Goal: Information Seeking & Learning: Learn about a topic

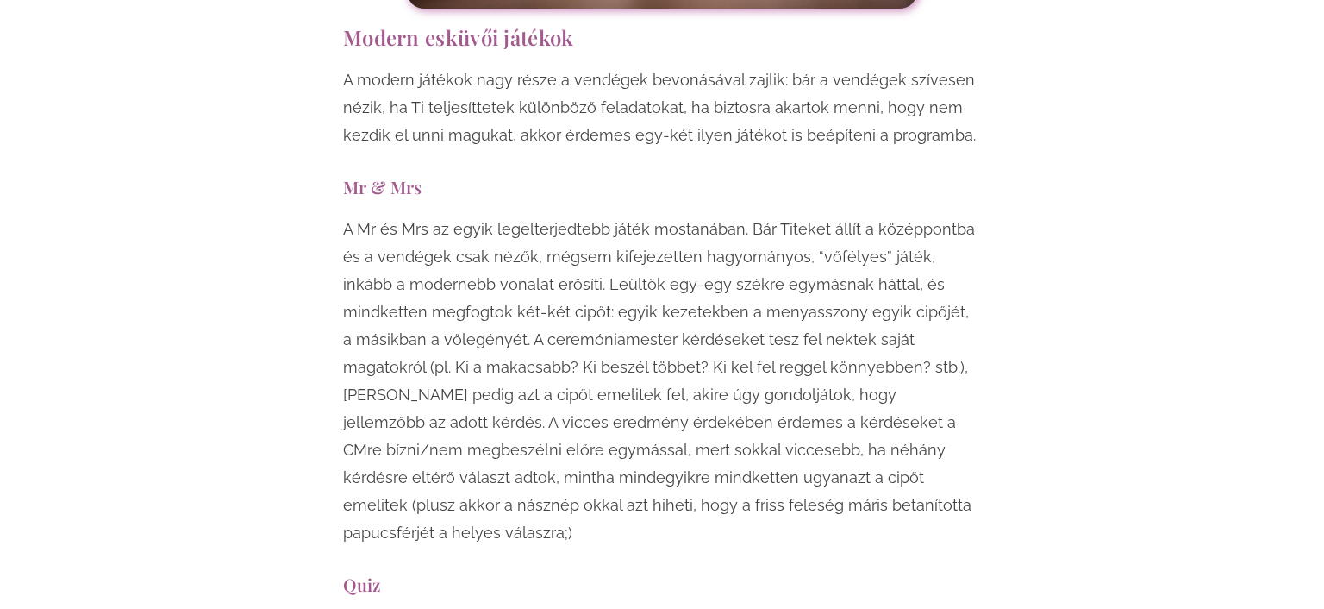
scroll to position [6338, 0]
drag, startPoint x: 347, startPoint y: 72, endPoint x: 608, endPoint y: 172, distance: 278.5
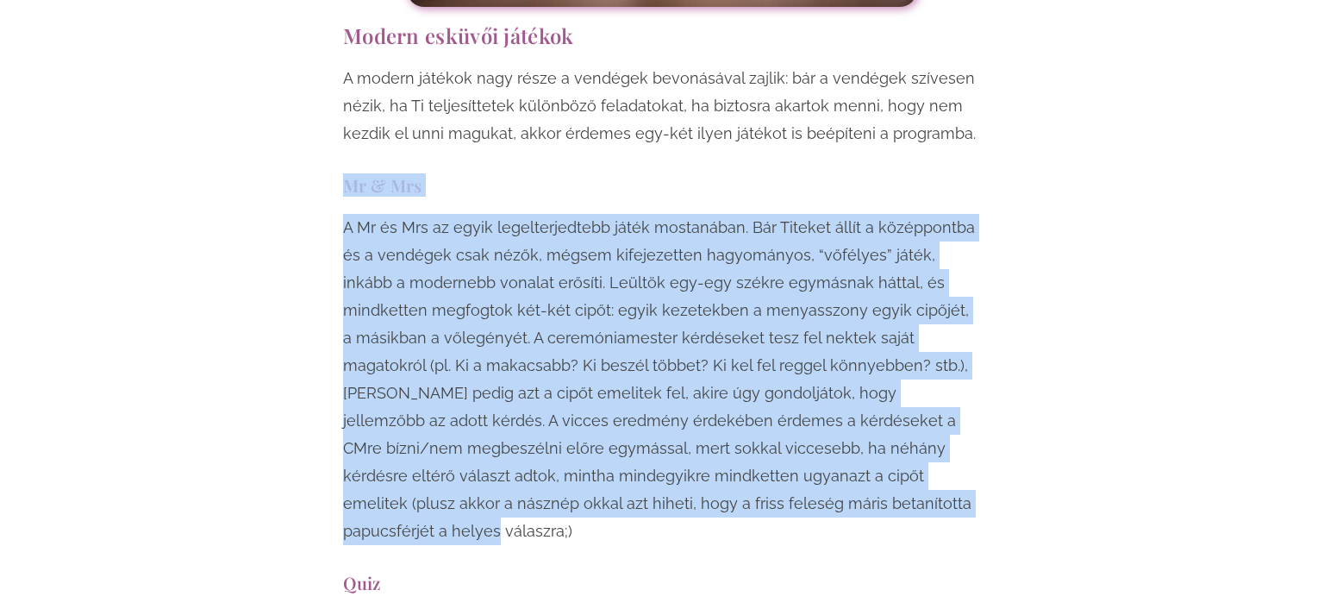
drag, startPoint x: 347, startPoint y: 72, endPoint x: 747, endPoint y: 384, distance: 507.9
copy div "Mr & Mrs A Mr és Mrs az egyik legelterjedtebb játék mostanában. Bár Titeket áll…"
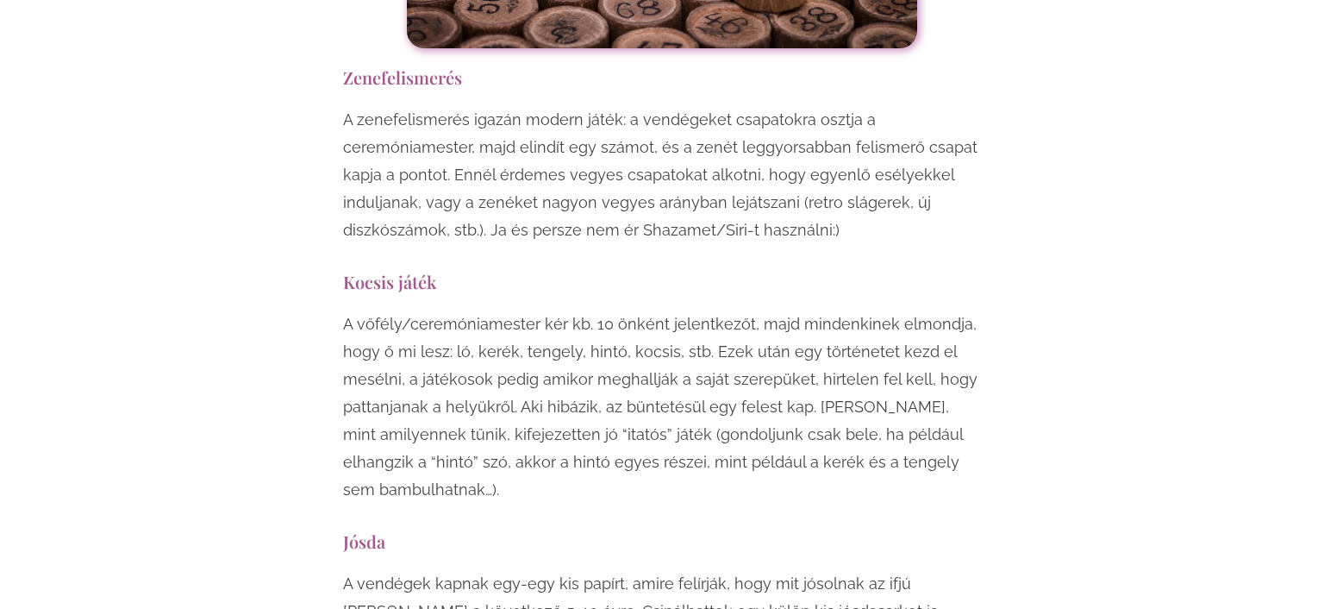
scroll to position [8675, 0]
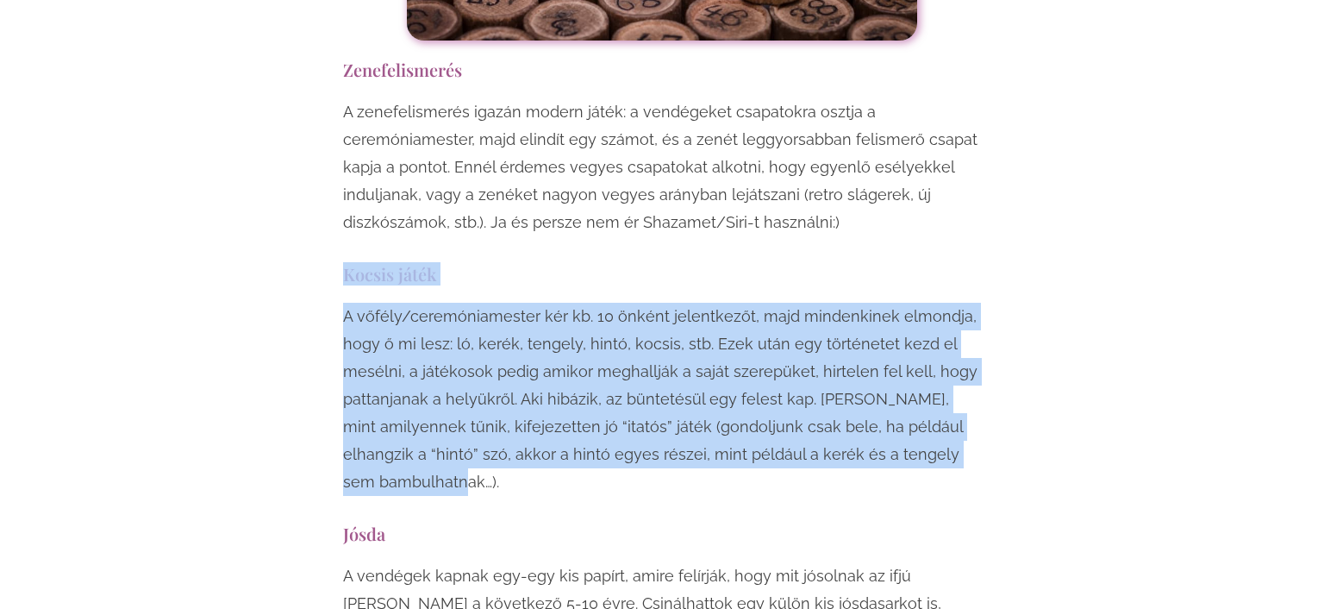
drag, startPoint x: 344, startPoint y: 101, endPoint x: 469, endPoint y: 310, distance: 243.9
copy div "Kocsis játék A vőfély/ceremóniamester kér kb. 10 önként jelentkezőt, majd minde…"
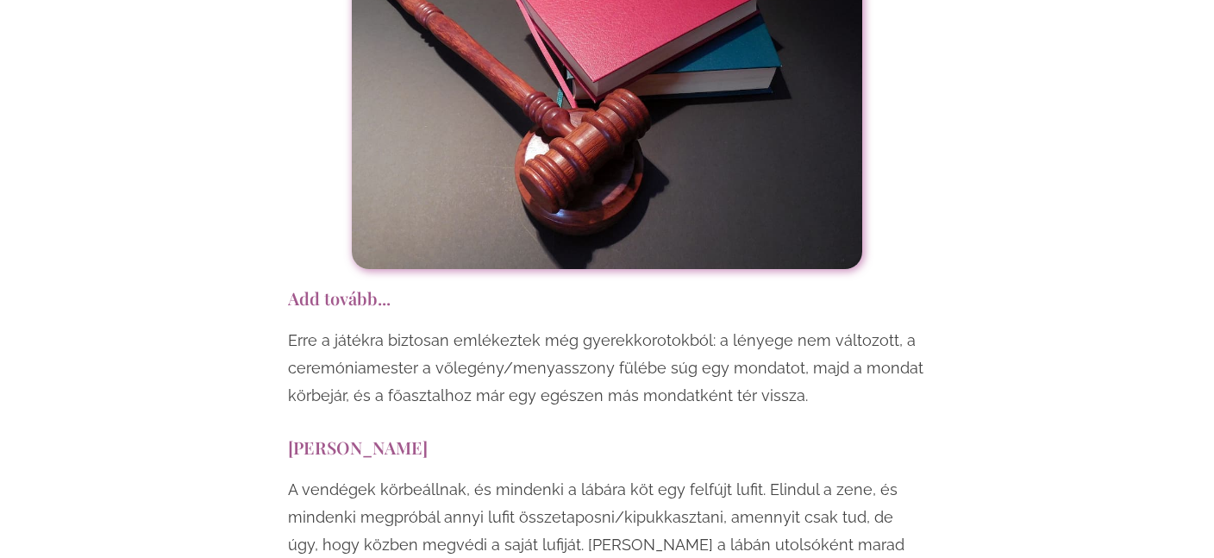
scroll to position [10007, 0]
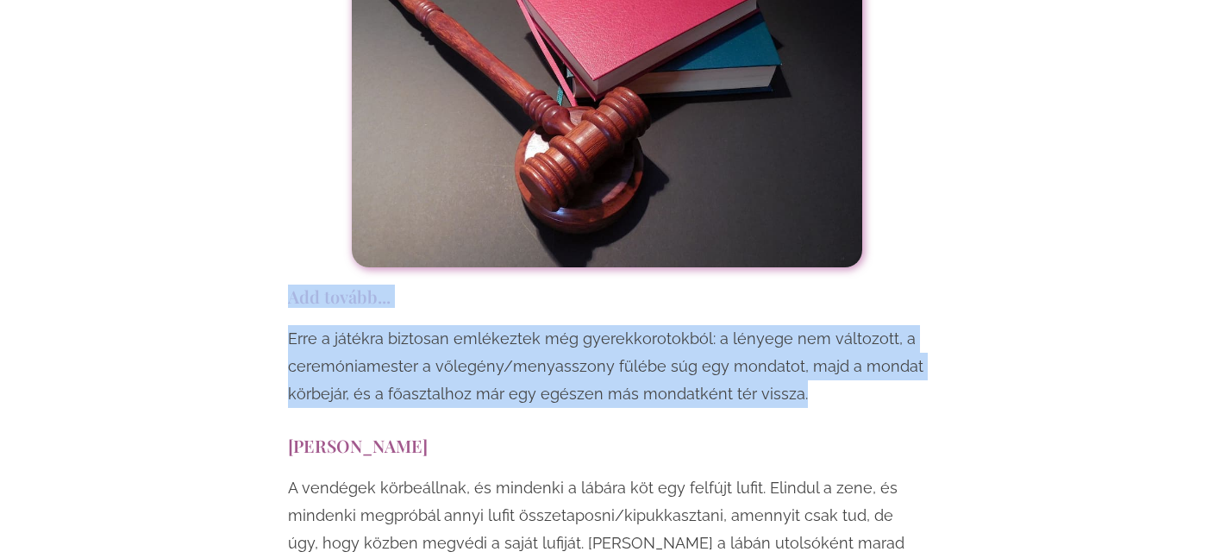
drag, startPoint x: 290, startPoint y: 104, endPoint x: 802, endPoint y: 193, distance: 518.8
copy div "Add tovább... Erre a játékra biztosan emlékeztek még gyerekkorotokból: a lényeg…"
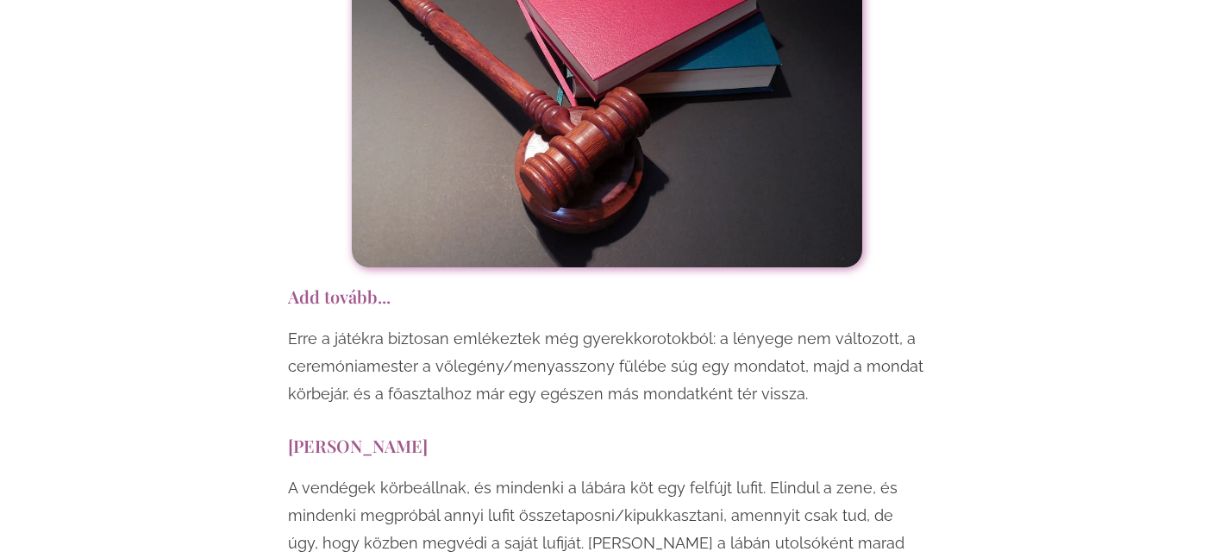
click at [674, 474] on p "A vendégek körbeállnak, és mindenki a lábára köt egy felfújt lufit. Elindul a z…" at bounding box center [607, 529] width 638 height 110
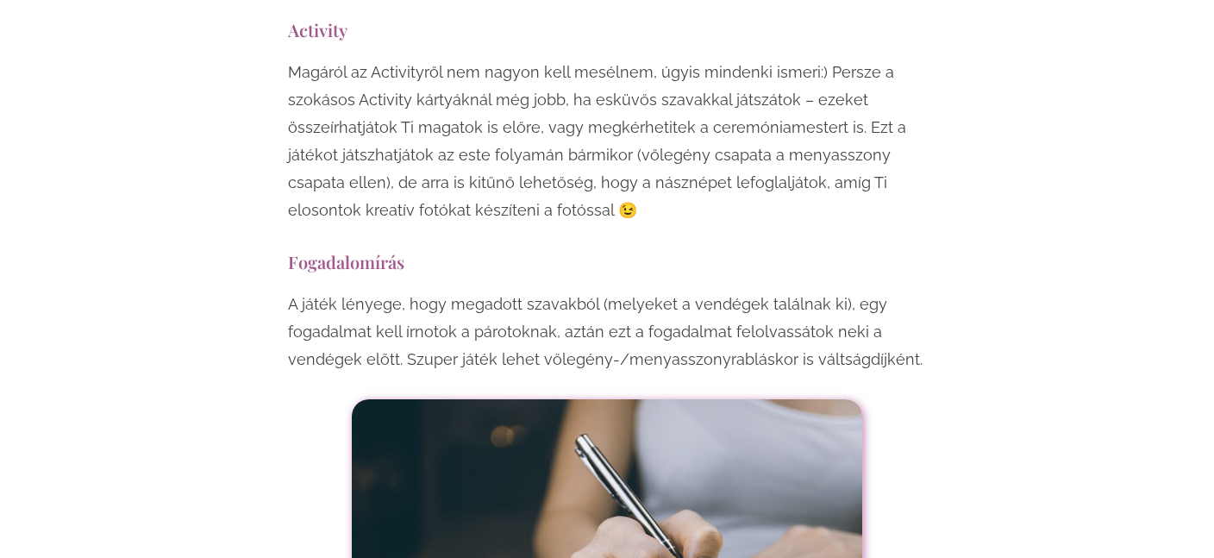
scroll to position [10609, 0]
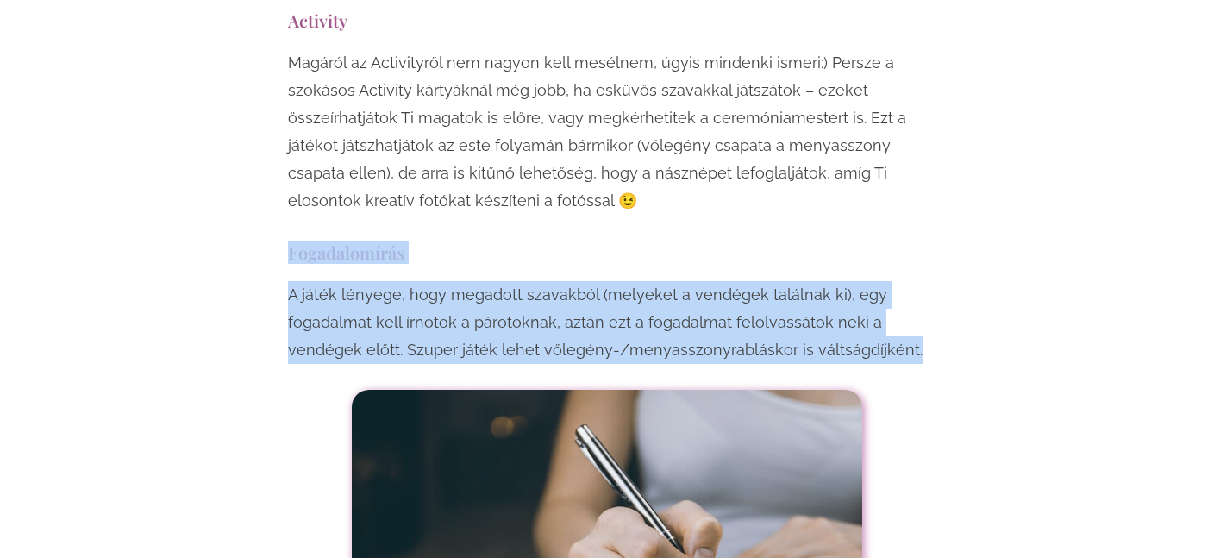
drag, startPoint x: 290, startPoint y: 59, endPoint x: 908, endPoint y: 147, distance: 624.4
copy div "Fogadalomírás A játék lényege, hogy megadott szavakból (melyeket a vendégek tal…"
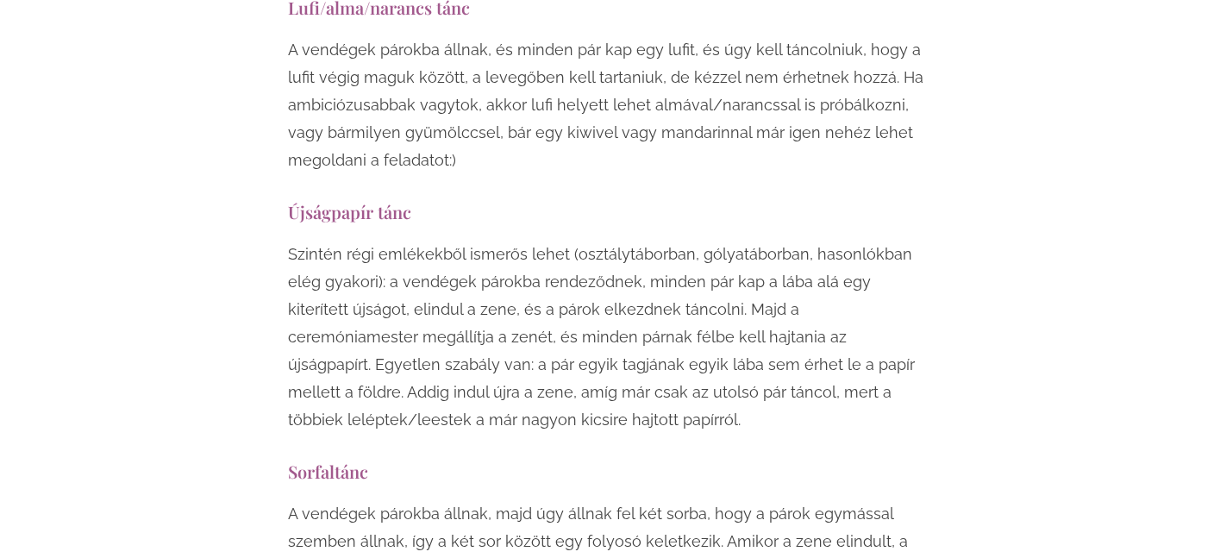
scroll to position [12073, 0]
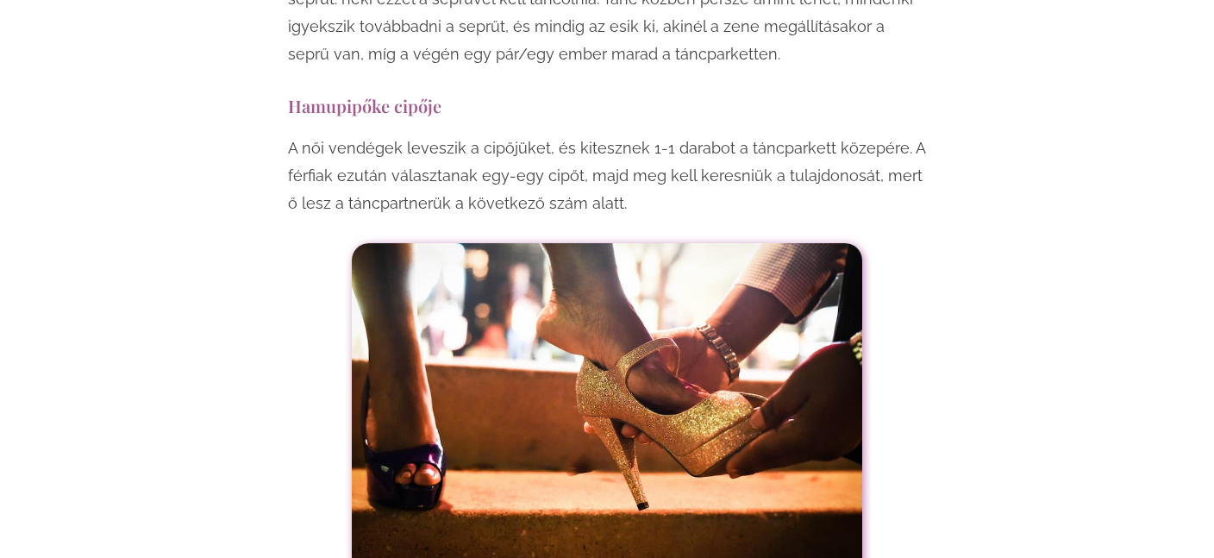
scroll to position [12841, 0]
